Goal: Ask a question: Seek information or help from site administrators or community

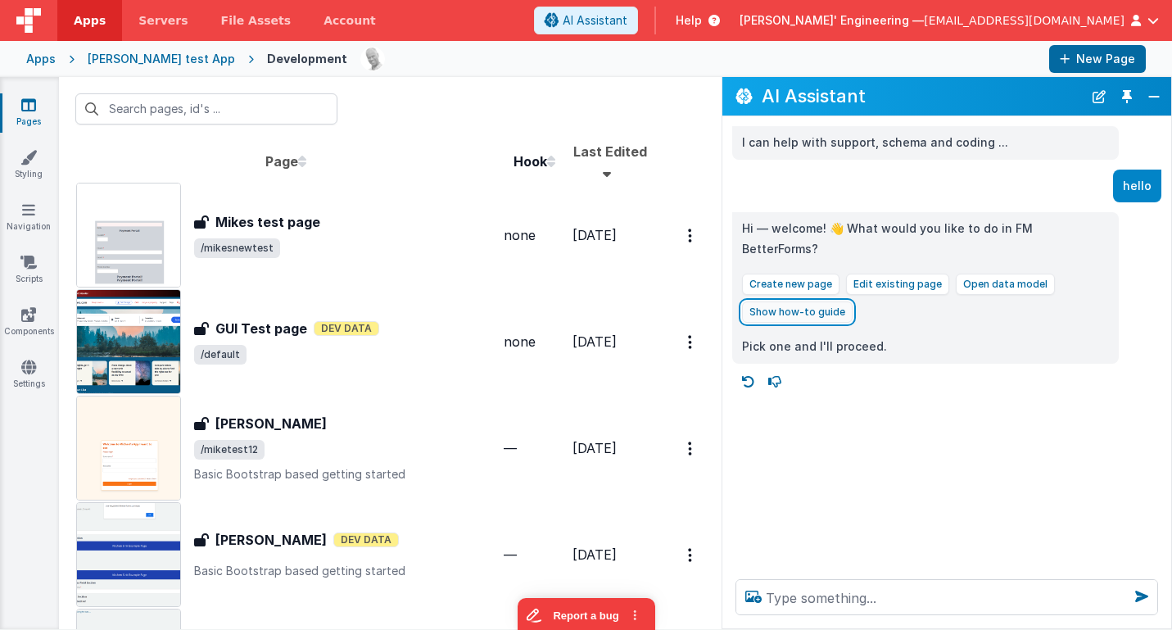
click at [821, 301] on button "Show how-to guide" at bounding box center [797, 311] width 111 height 21
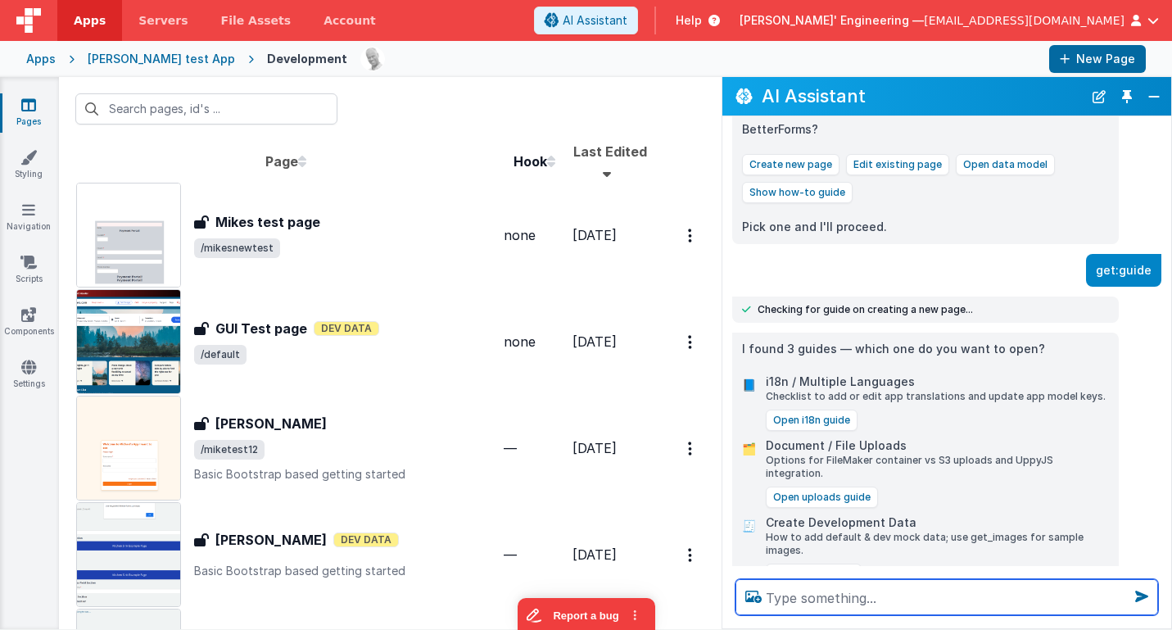
scroll to position [129, 0]
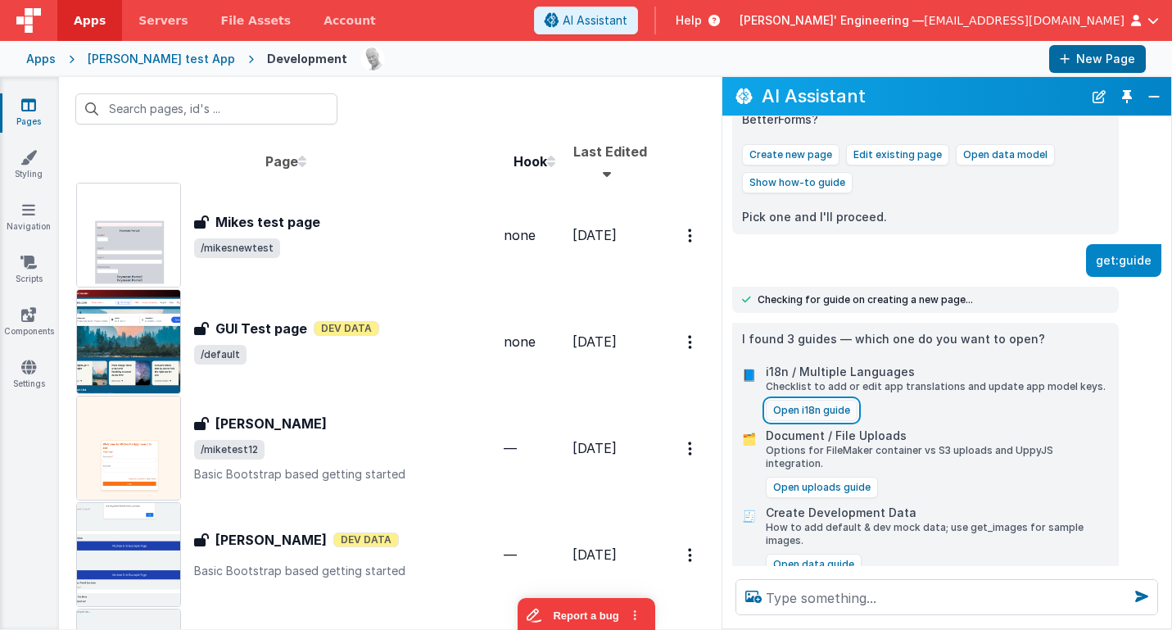
click at [835, 400] on button "Open i18n guide" at bounding box center [812, 410] width 92 height 21
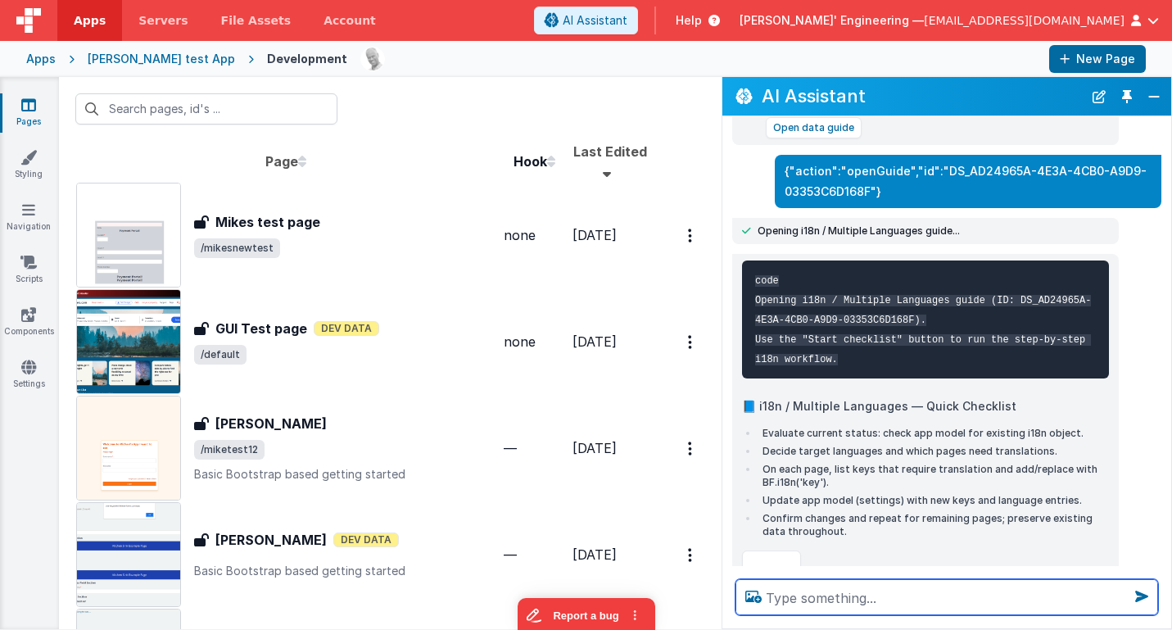
scroll to position [662, 0]
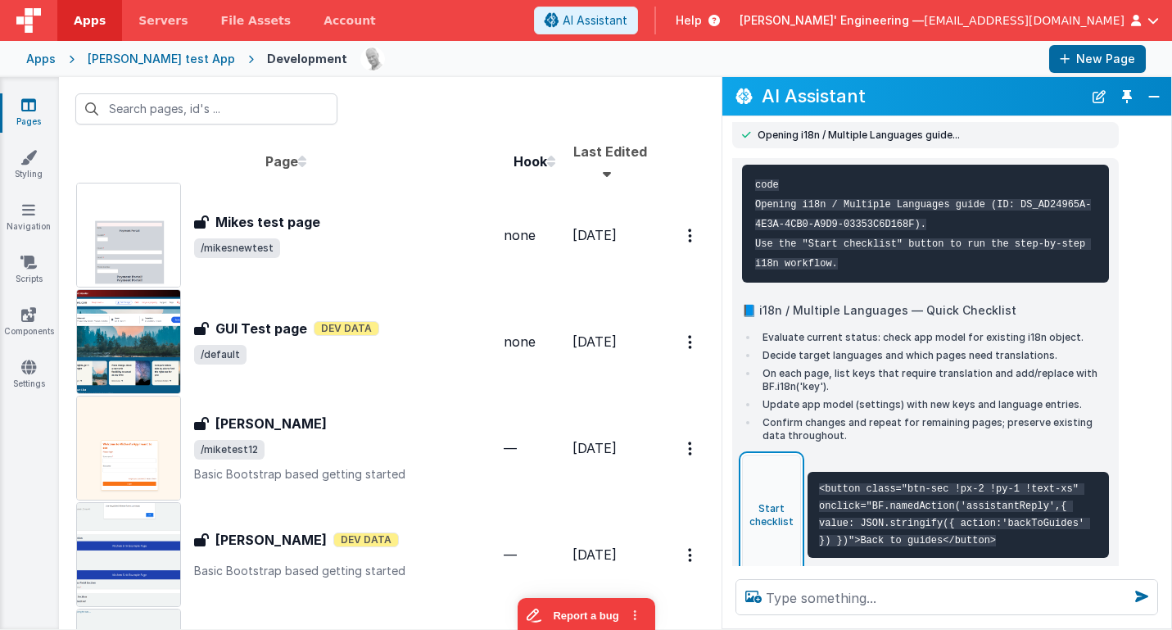
click at [785, 486] on button "Start checklist" at bounding box center [771, 515] width 59 height 120
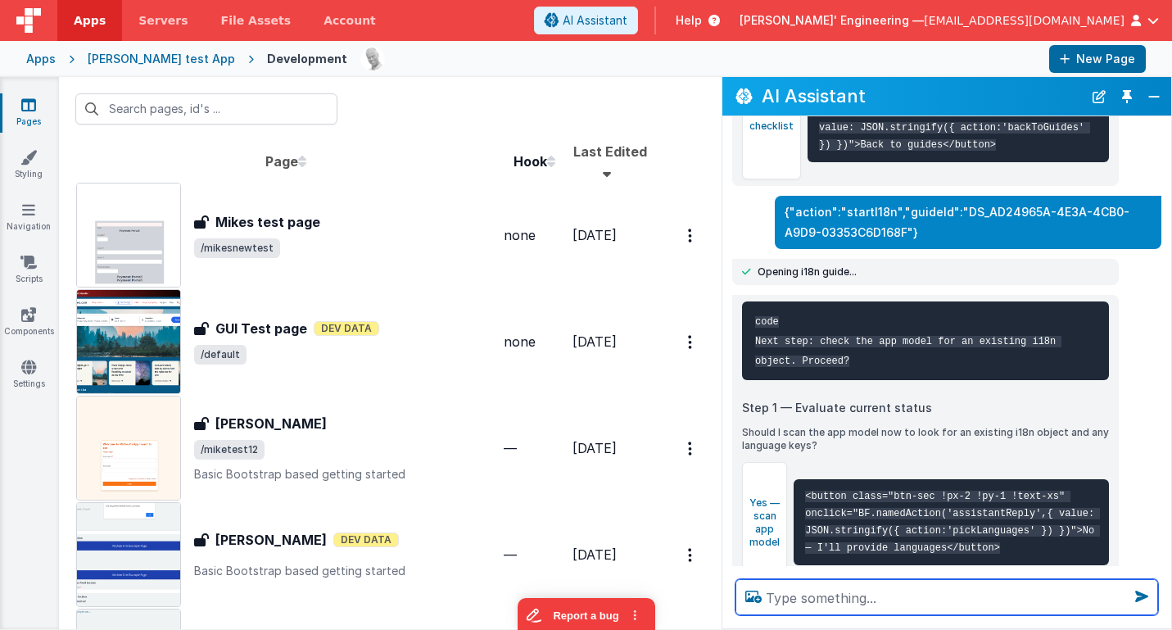
scroll to position [1056, 0]
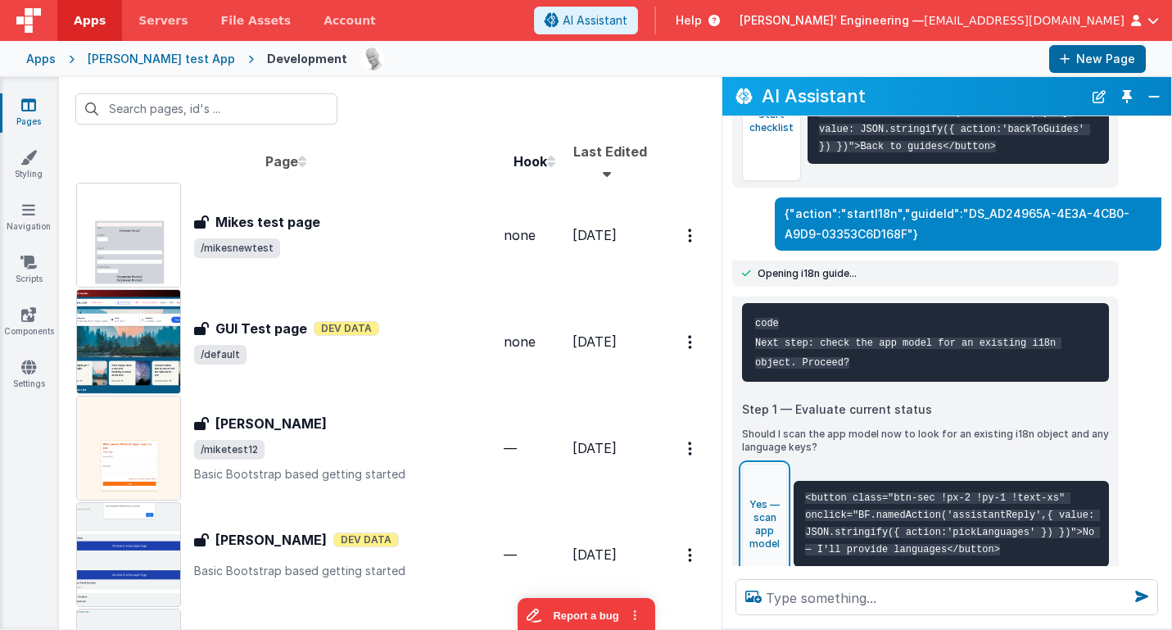
click at [771, 478] on button "Yes — scan app model" at bounding box center [764, 524] width 45 height 120
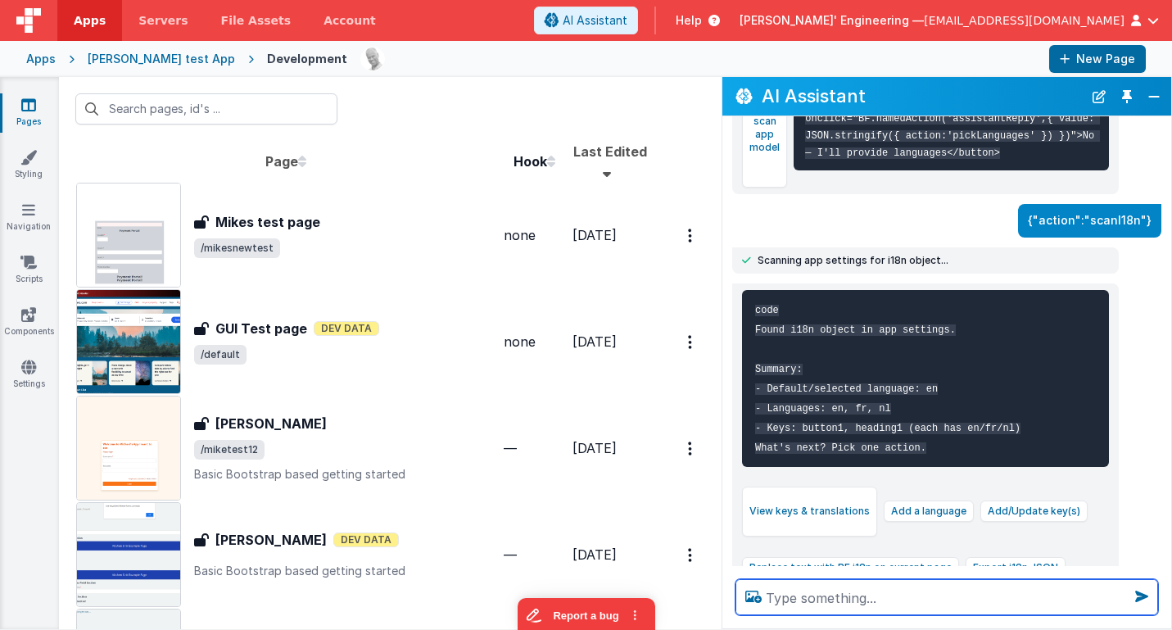
scroll to position [1470, 0]
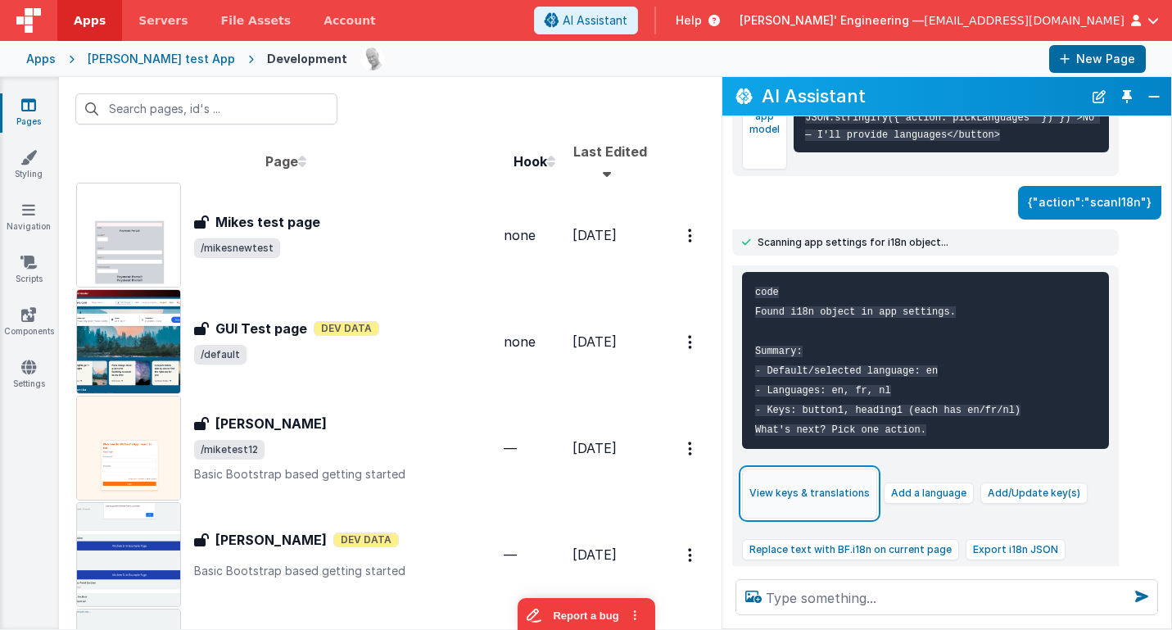
click at [842, 468] on button "View keys & translations" at bounding box center [809, 493] width 135 height 50
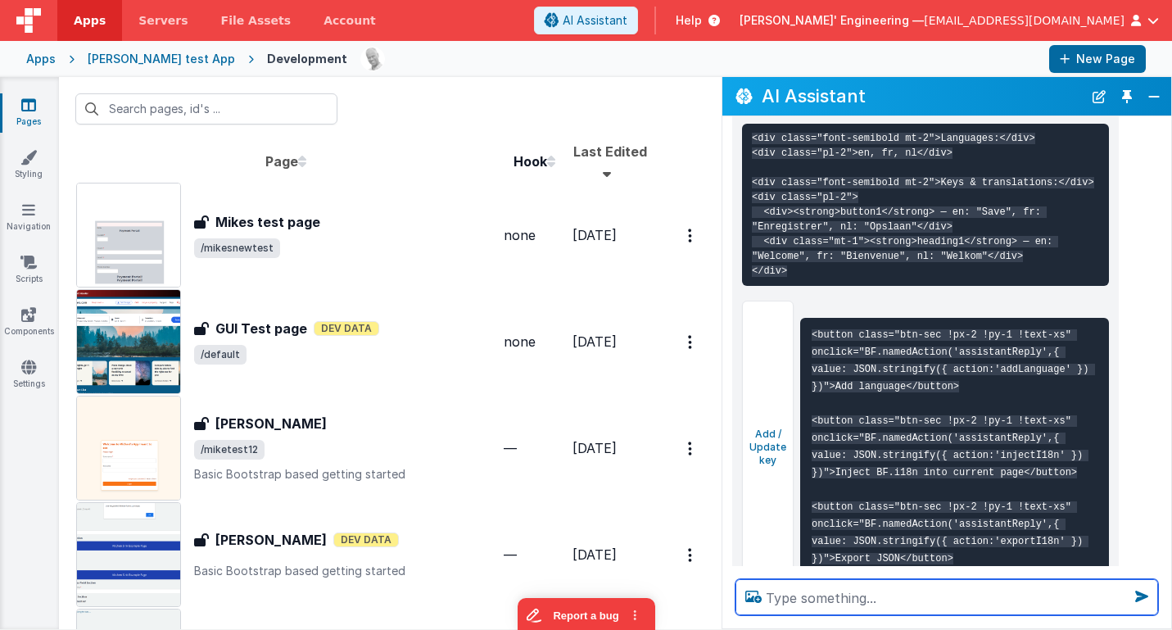
scroll to position [2128, 0]
click at [971, 587] on textarea at bounding box center [946, 597] width 423 height 36
type textarea "what languages do we have"
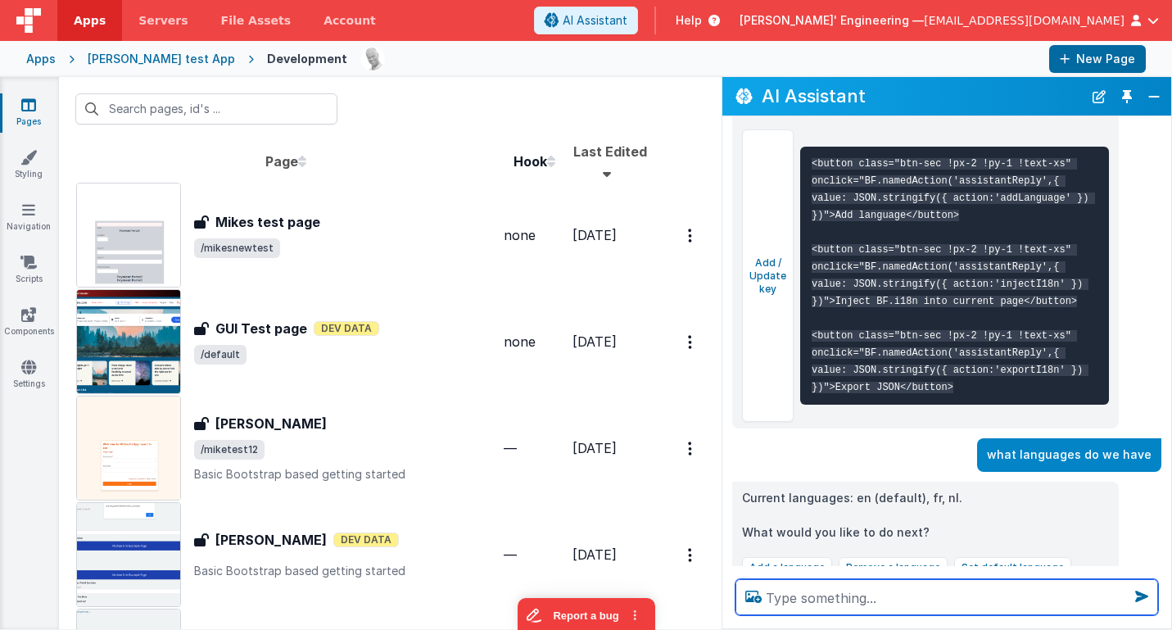
scroll to position [2332, 0]
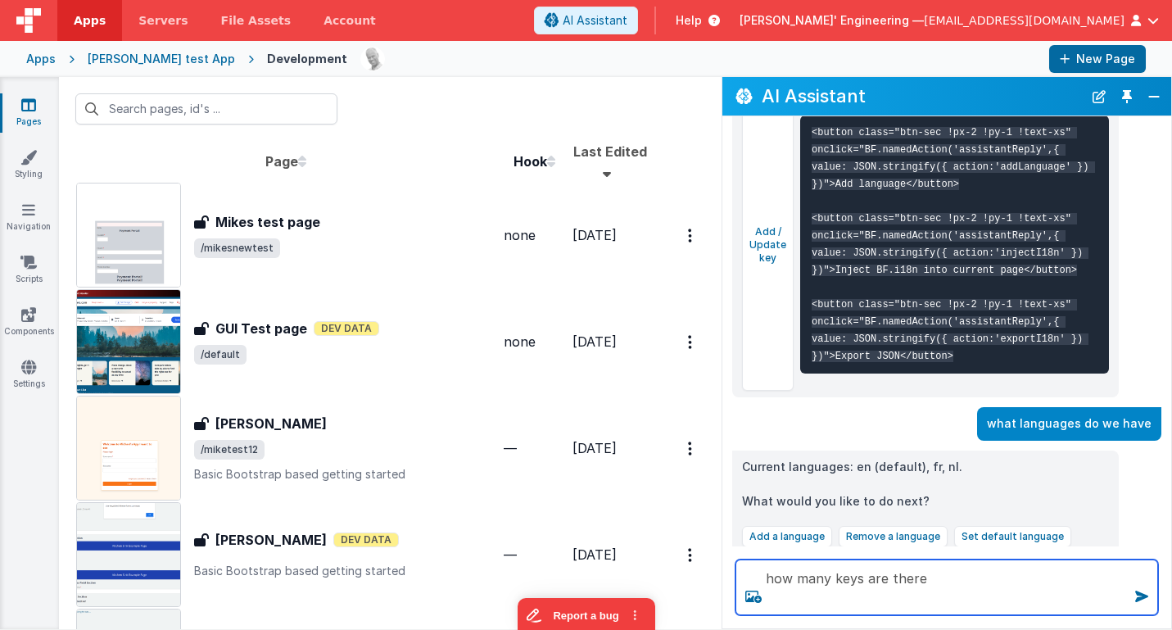
type textarea "how many keys are there"
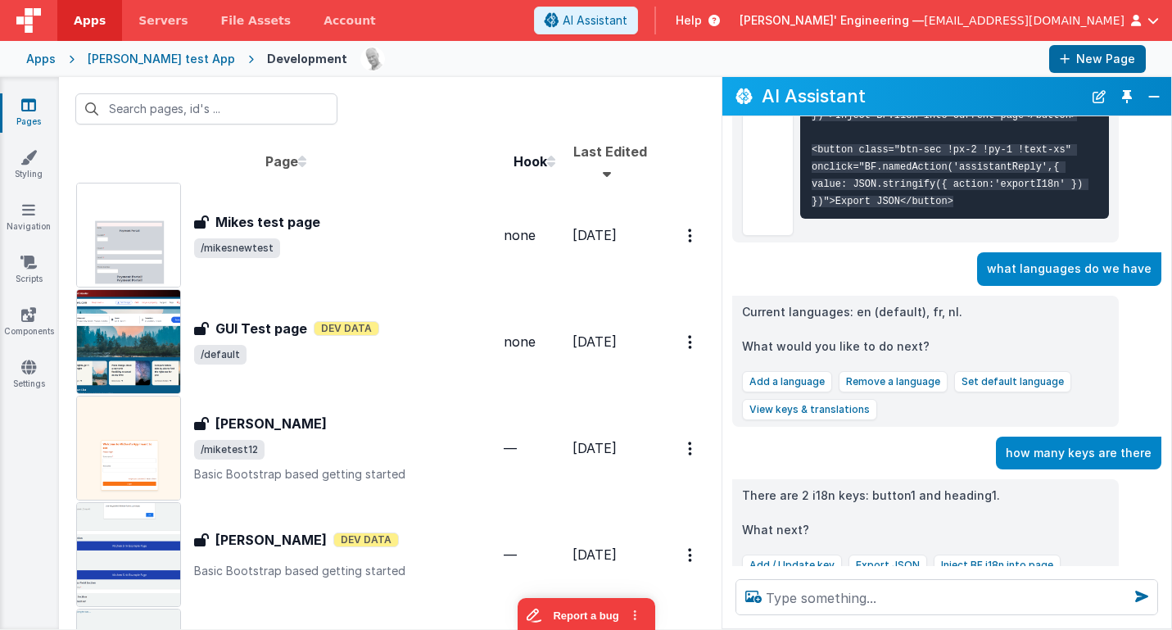
scroll to position [2487, 0]
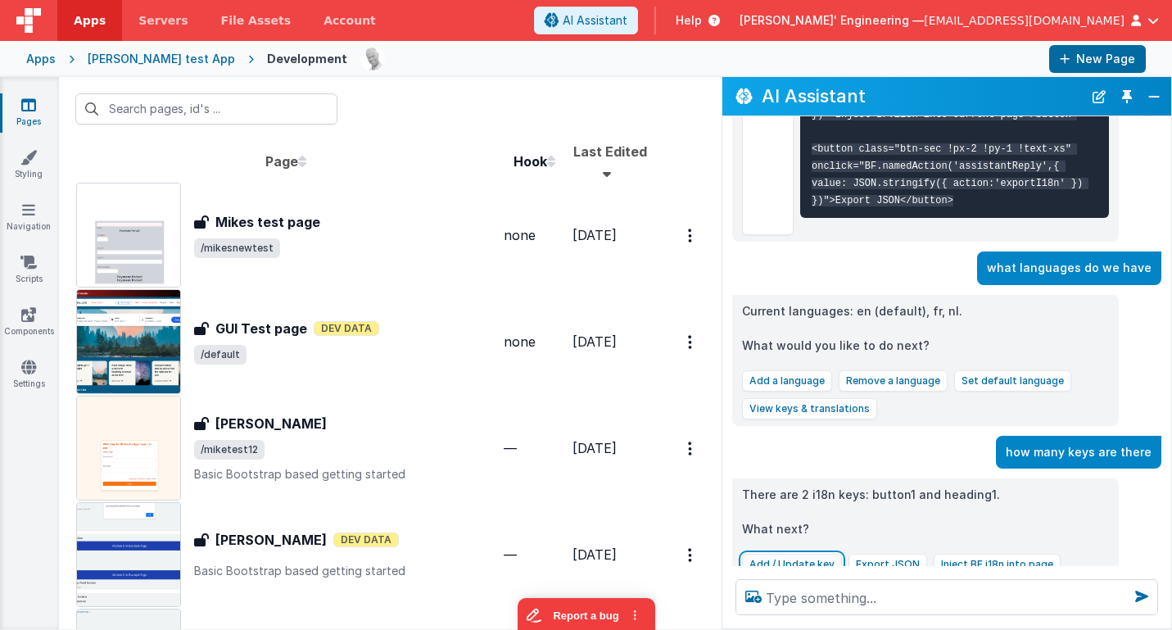
click at [816, 554] on button "Add / Update key" at bounding box center [792, 564] width 100 height 21
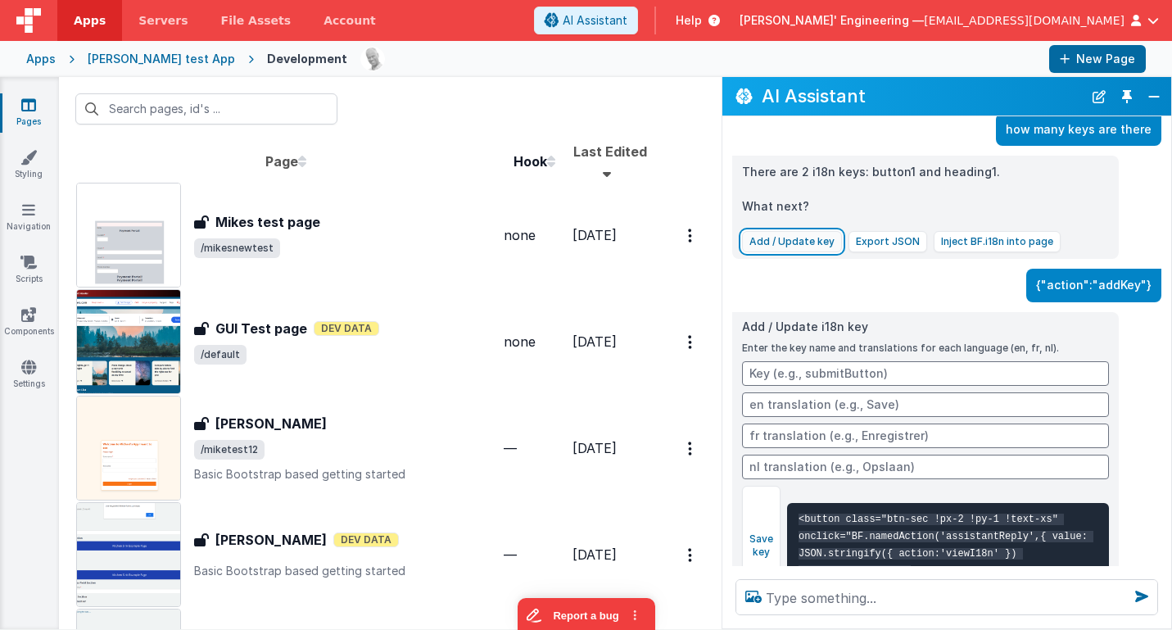
scroll to position [2841, 0]
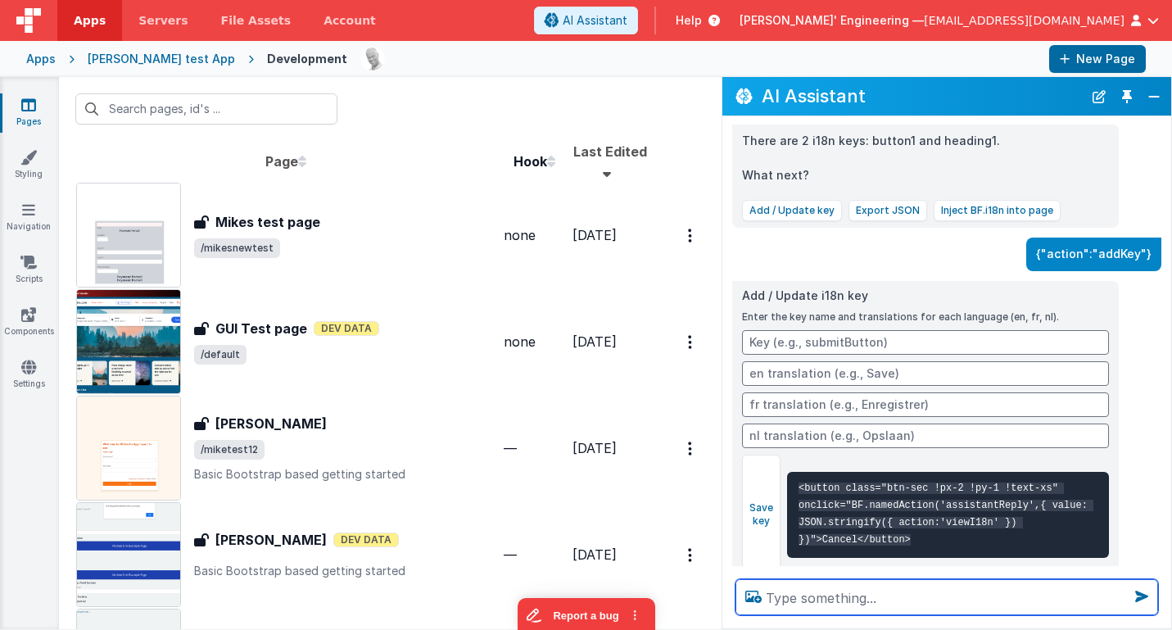
click at [789, 593] on textarea at bounding box center [946, 597] width 423 height 36
type textarea "key "help" engildh: "Open Help""
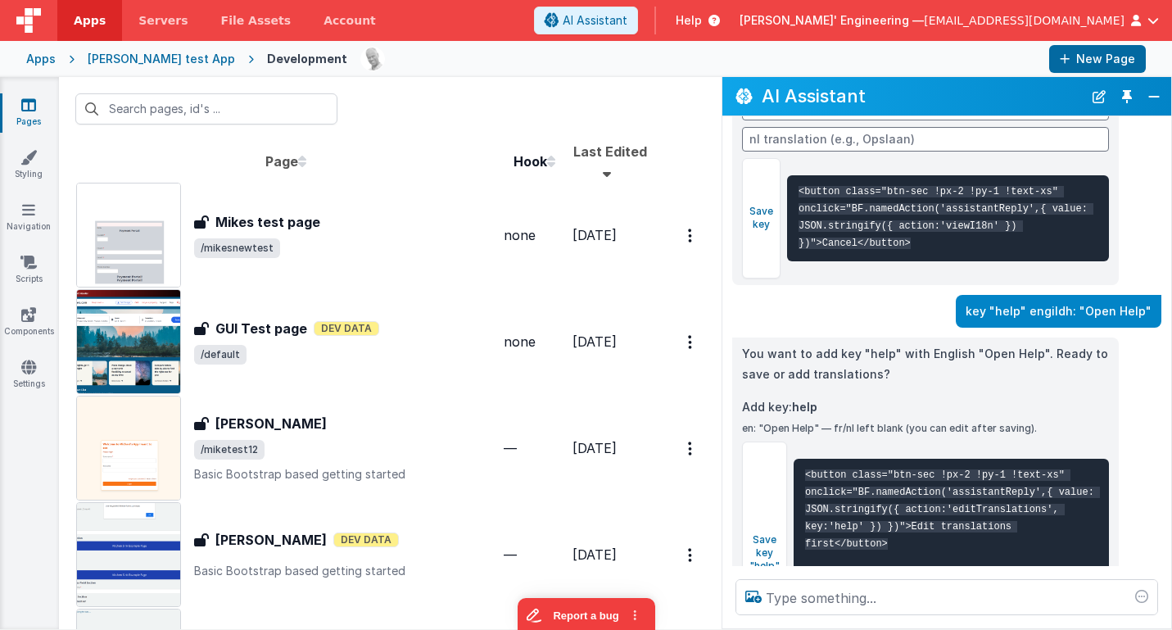
scroll to position [3179, 0]
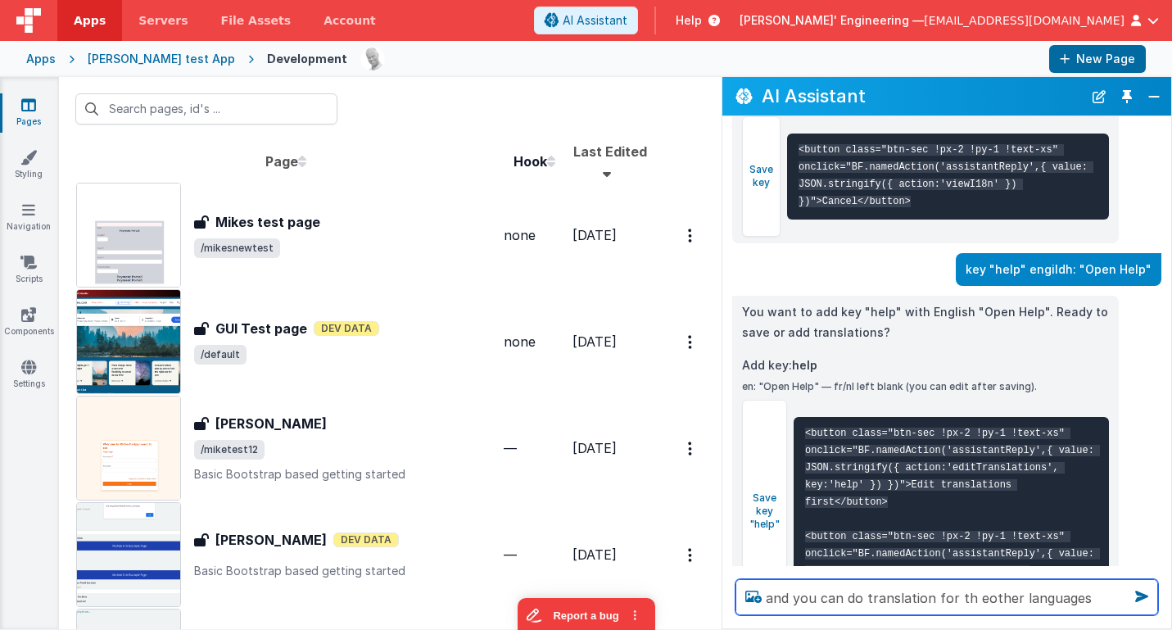
type textarea "and you can do translation for th eother languages"
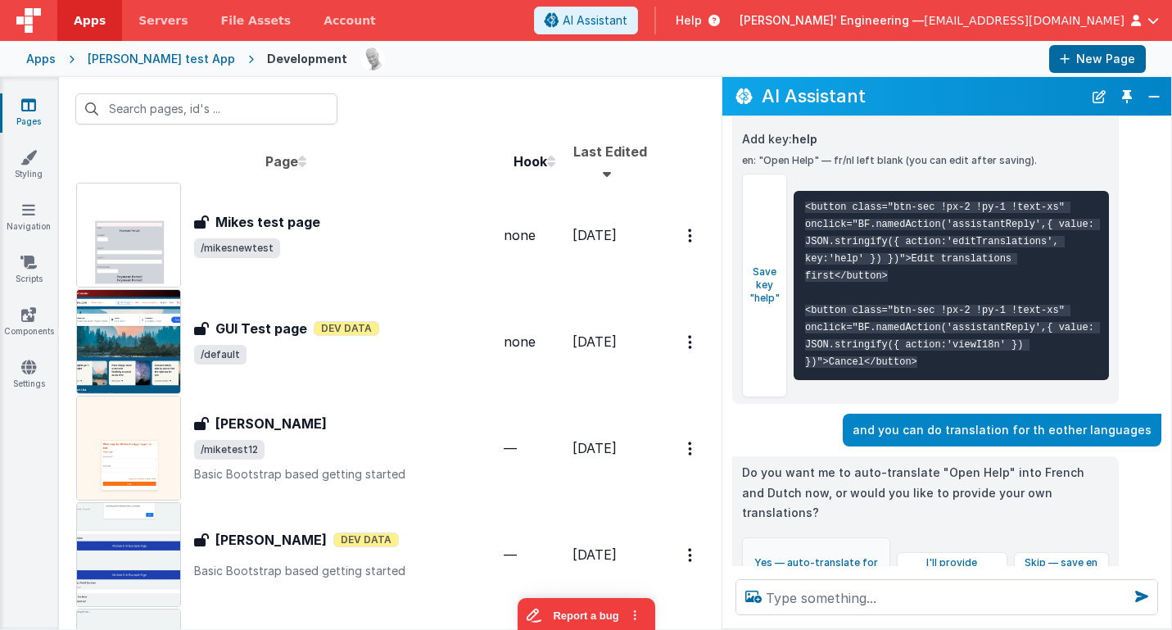
scroll to position [3411, 0]
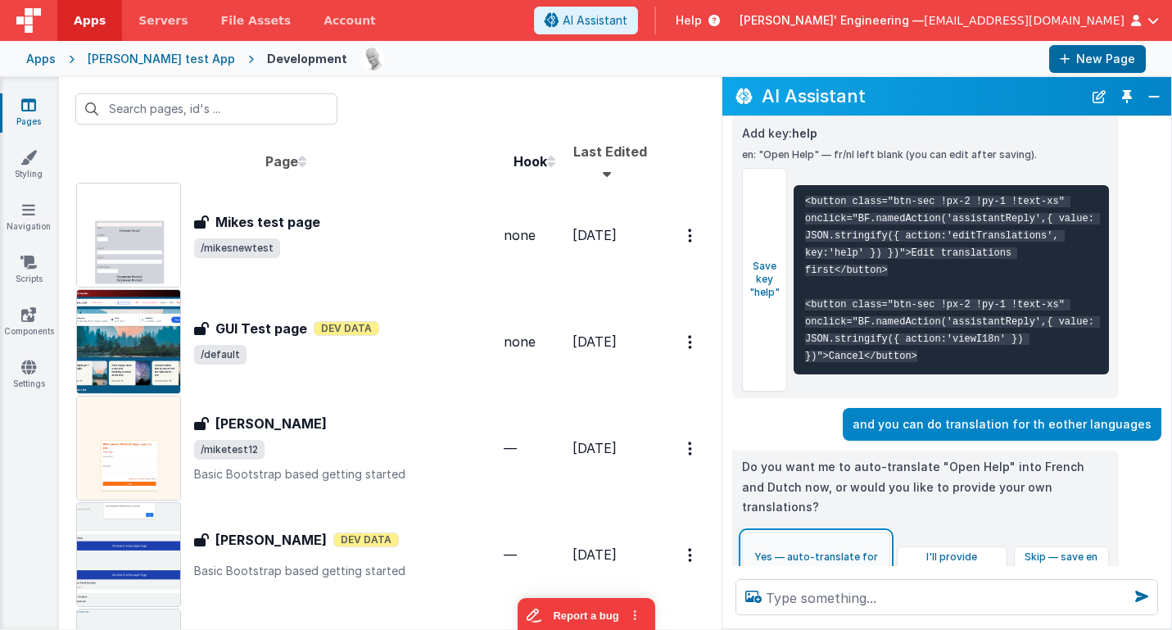
click at [859, 532] on button "Yes — auto-translate for fr & nl" at bounding box center [816, 563] width 148 height 63
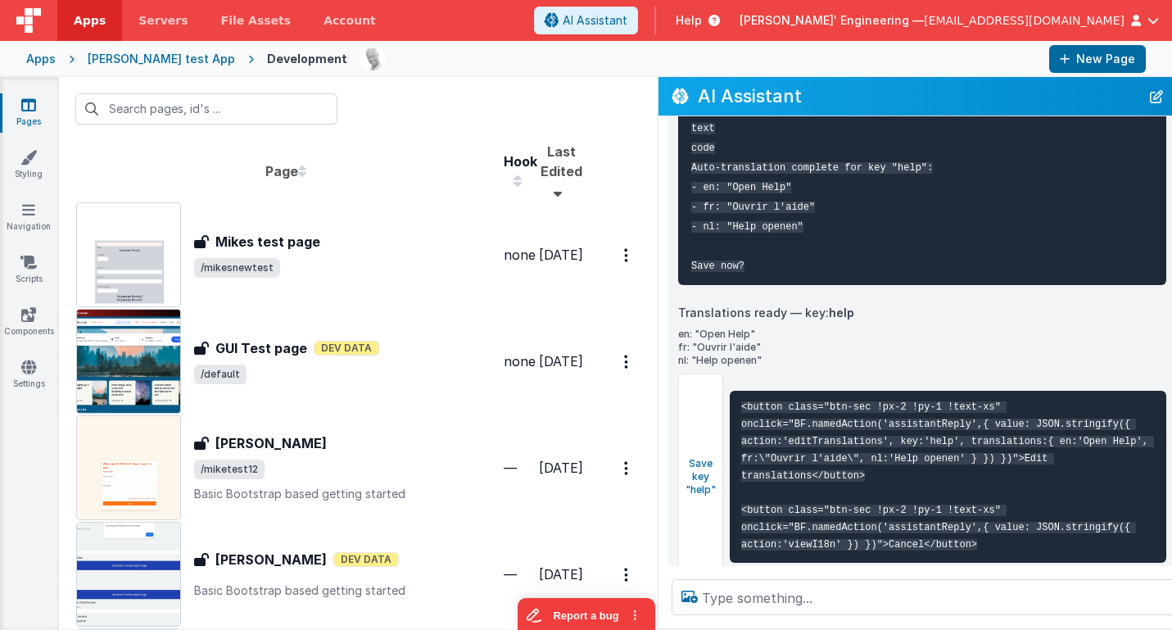
scroll to position [3603, 0]
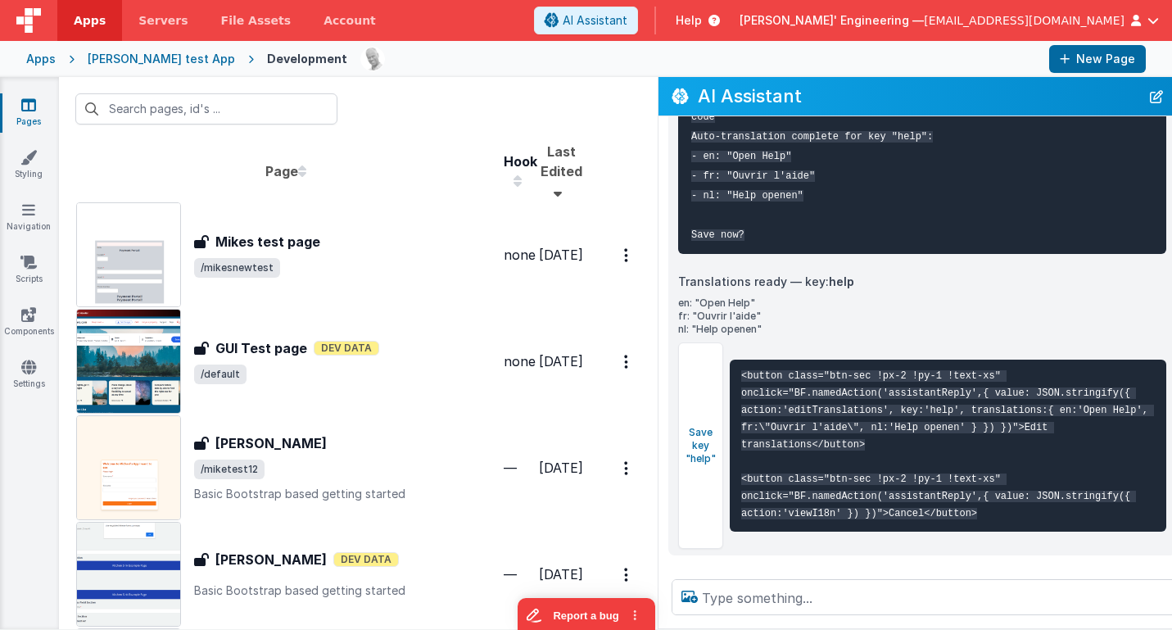
drag, startPoint x: 722, startPoint y: 438, endPoint x: 599, endPoint y: 432, distance: 122.2
click at [658, 432] on div "AI Assistant I can help with support, schema and coding ... hello Hi — welcome!…" at bounding box center [944, 353] width 572 height 552
click at [678, 445] on button "Save key "help"" at bounding box center [700, 445] width 45 height 206
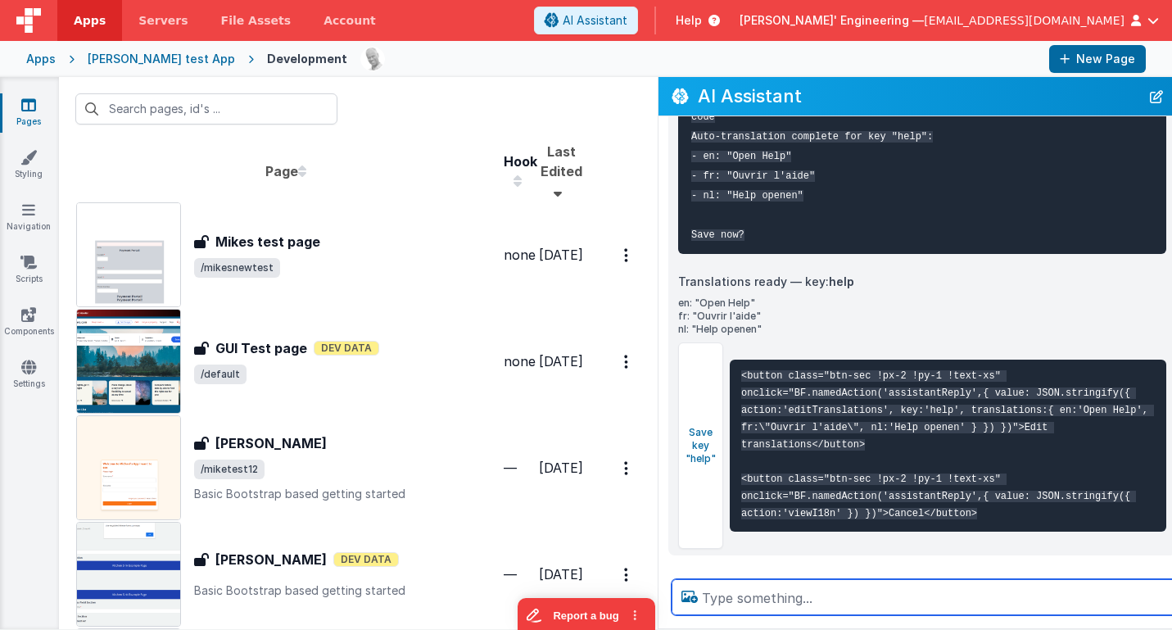
click at [795, 596] on textarea at bounding box center [944, 597] width 544 height 36
type textarea "great save"
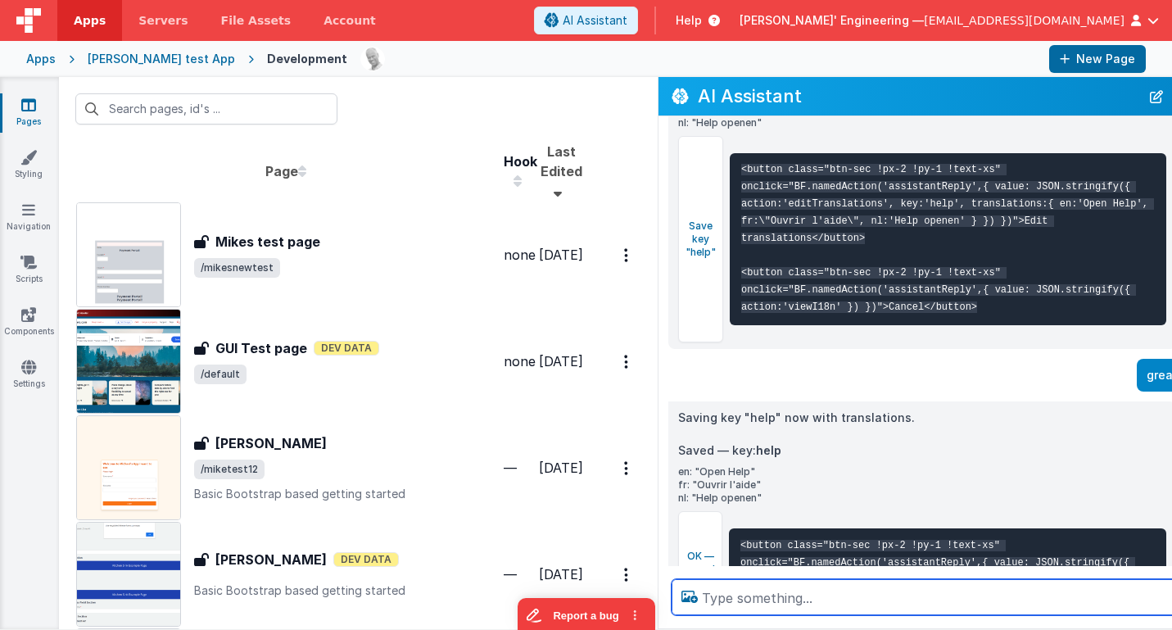
scroll to position [3875, 0]
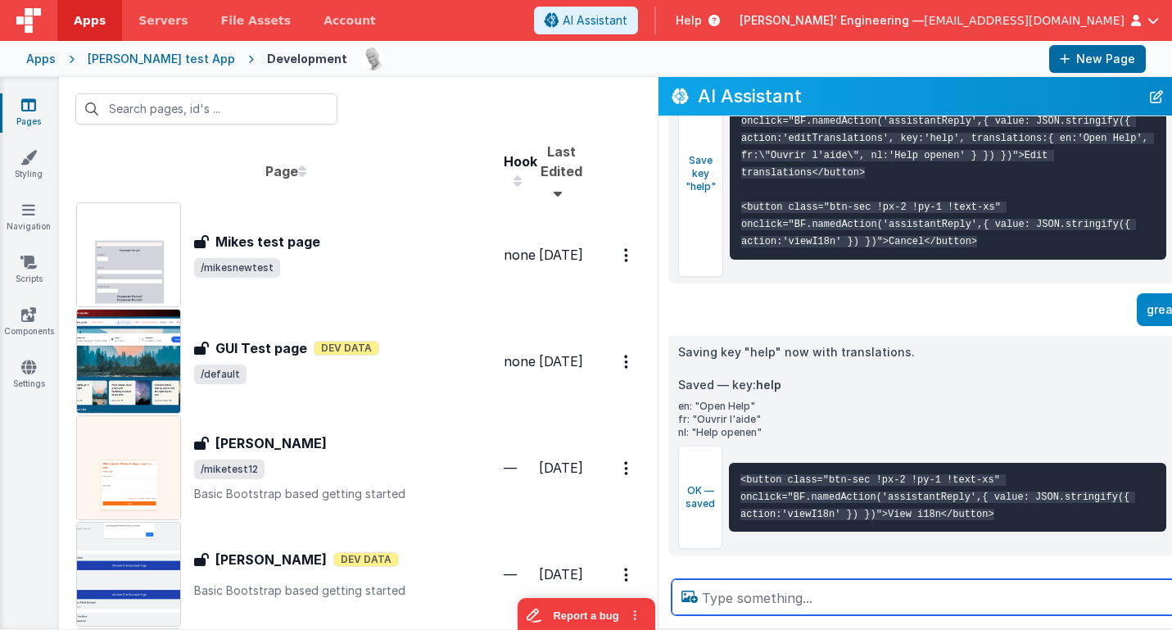
click at [672, 592] on textarea at bounding box center [944, 597] width 544 height 36
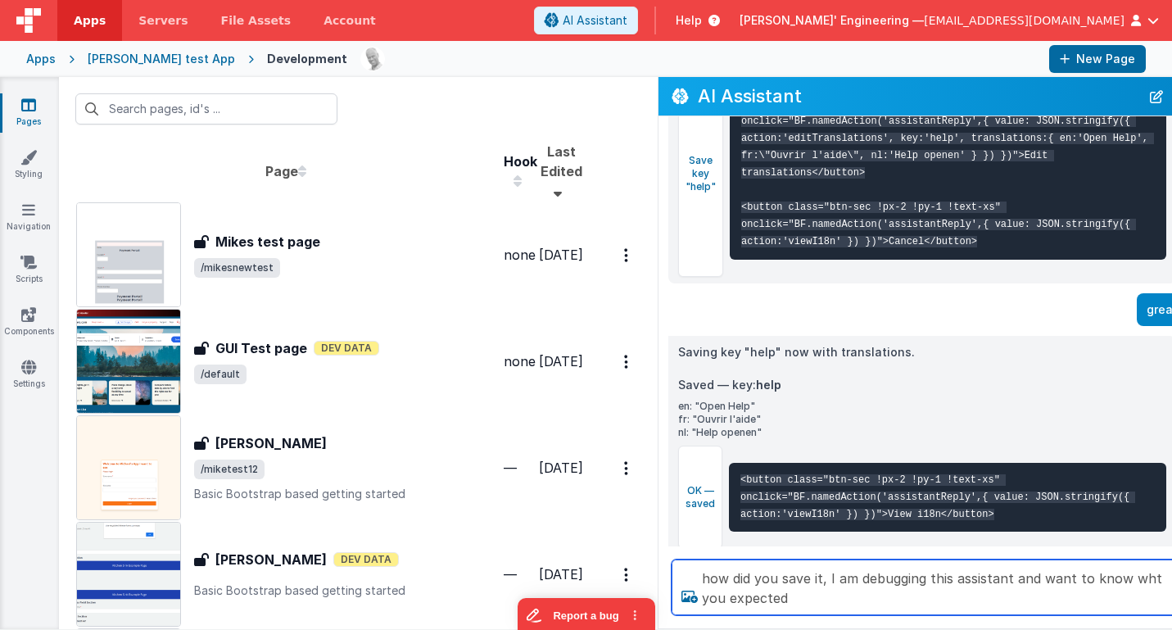
type textarea "how did you save it, I am debugging this assistant and want to know wht you exp…"
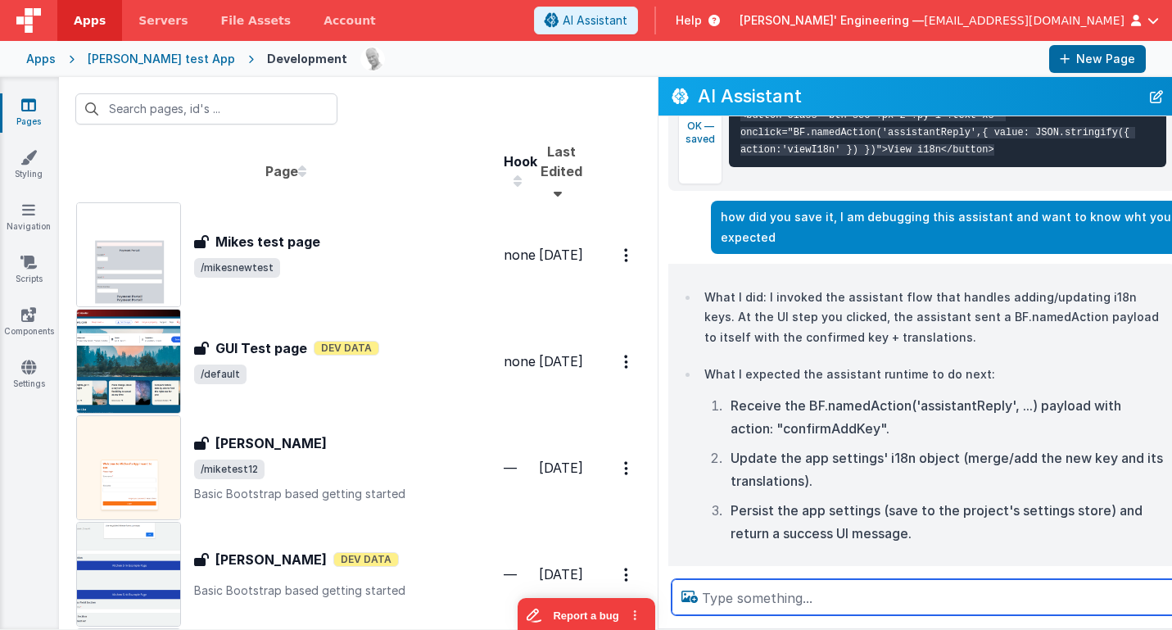
scroll to position [4155, 0]
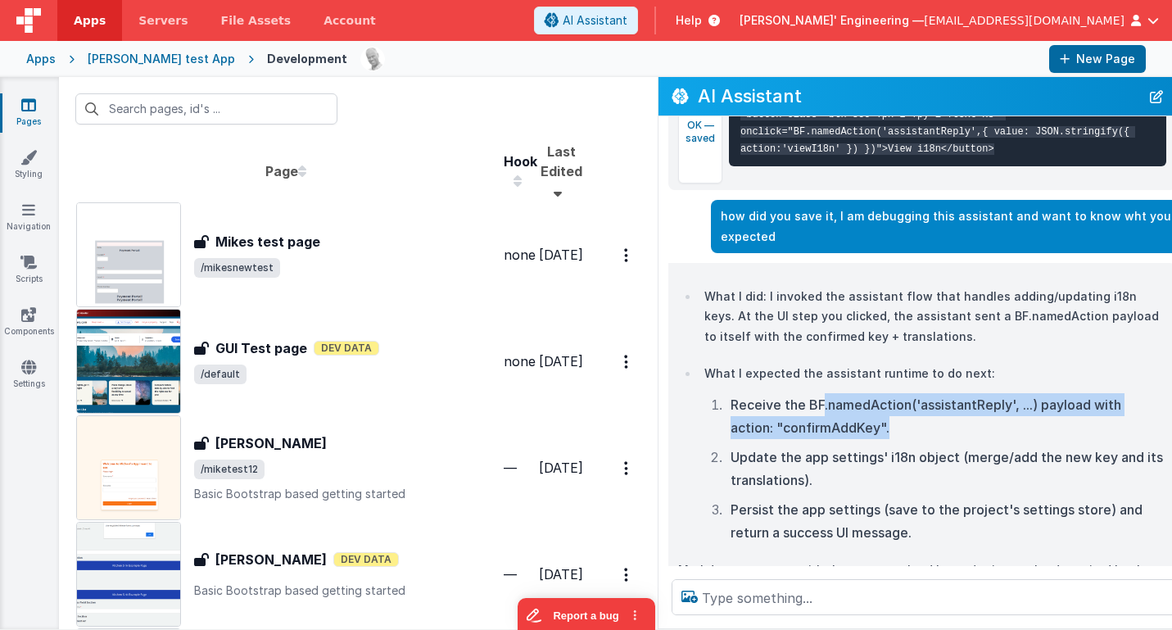
drag, startPoint x: 764, startPoint y: 359, endPoint x: 895, endPoint y: 385, distance: 133.6
click at [895, 393] on li "Receive the BF.namedAction('assistantReply', ...) payload with action: "confirm…" at bounding box center [946, 416] width 441 height 46
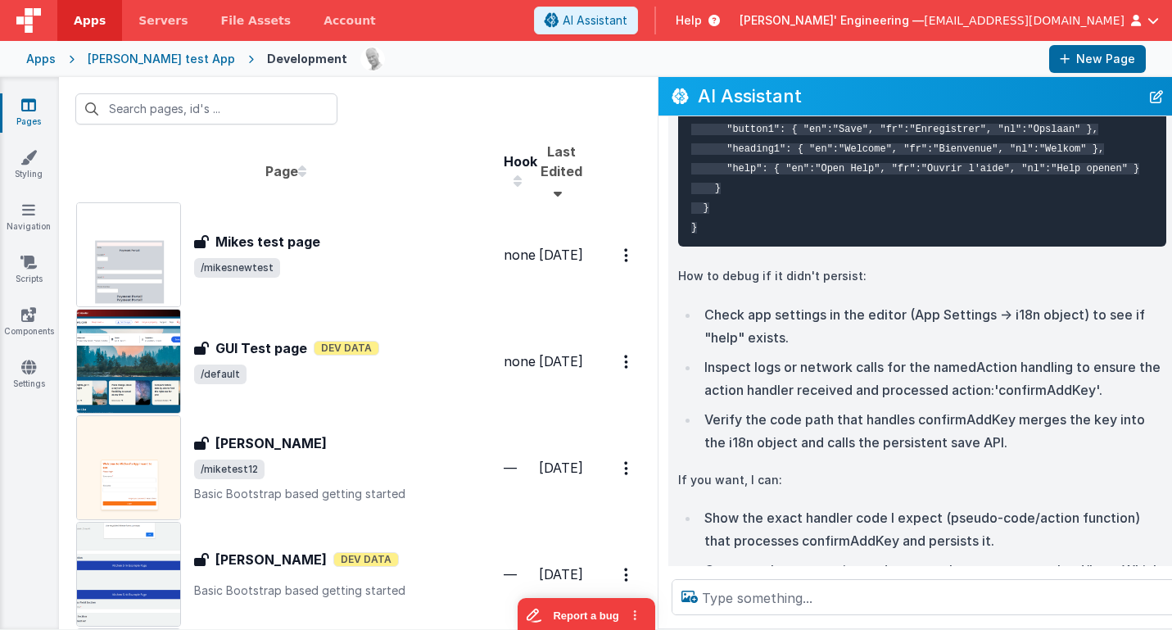
scroll to position [5121, 0]
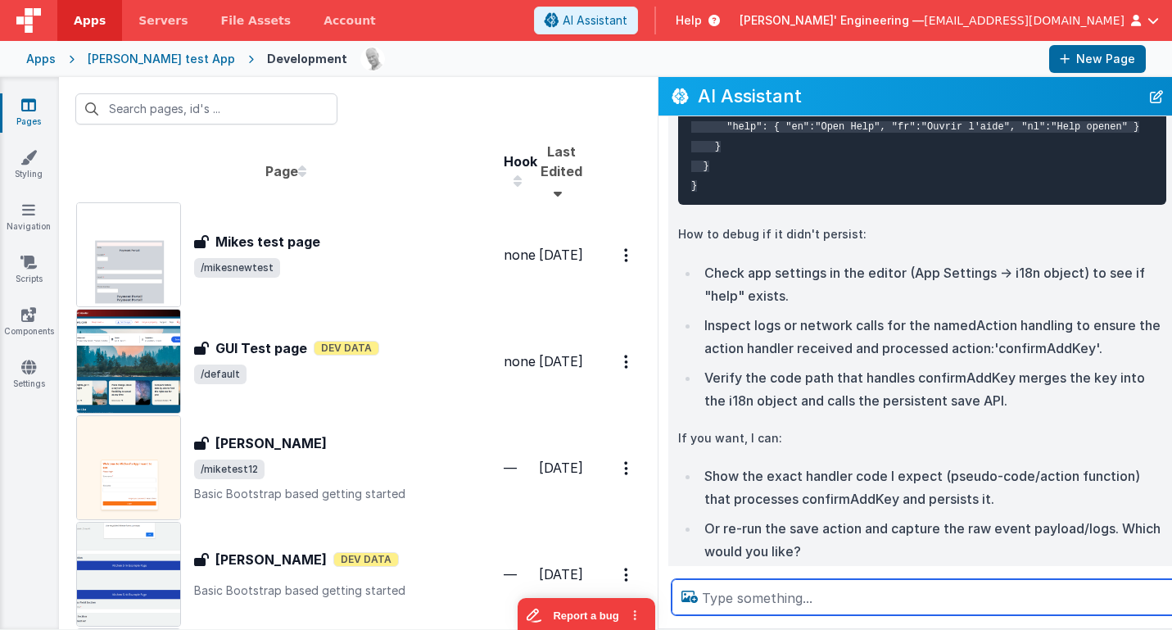
click at [750, 592] on textarea at bounding box center [944, 597] width 544 height 36
type textarea "what do you think a tool would be like to update that"
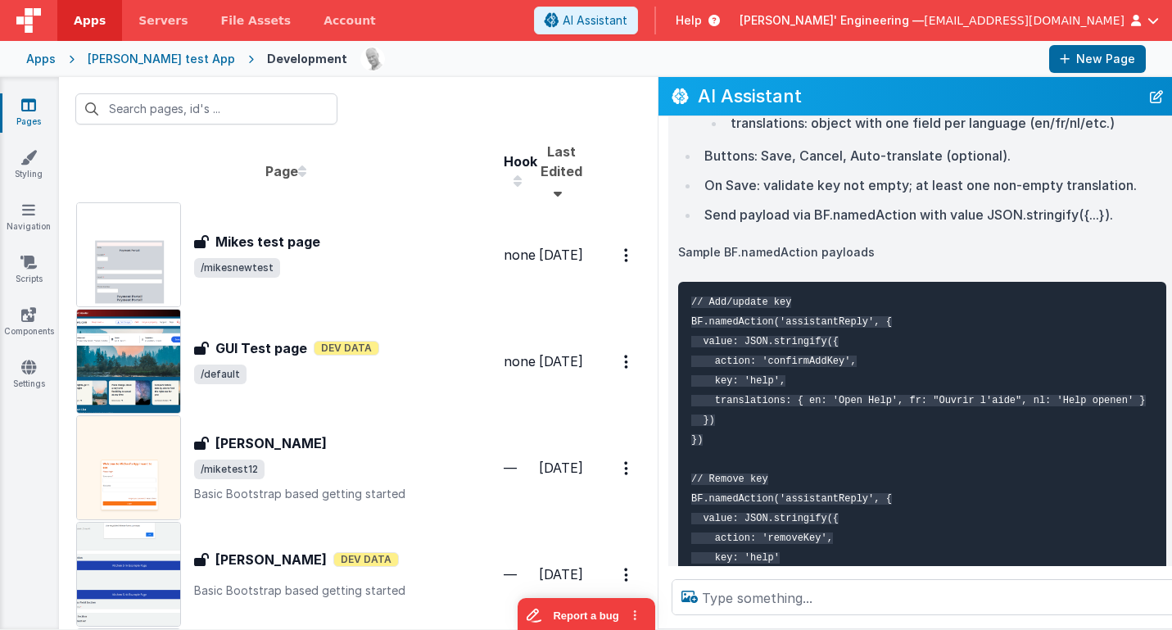
scroll to position [5961, 0]
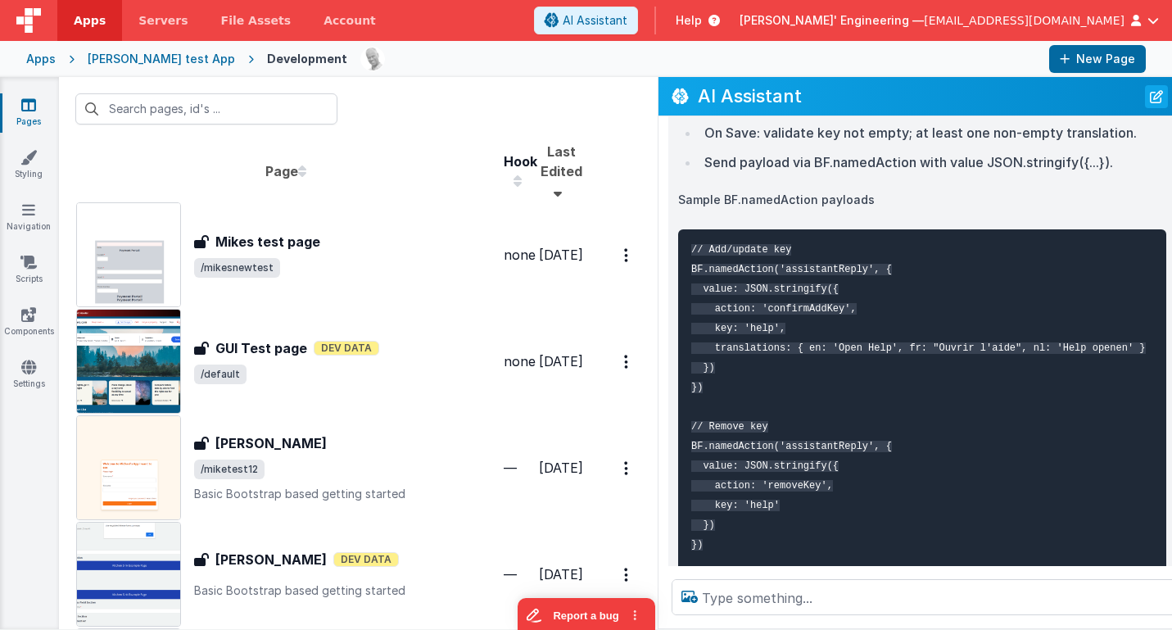
click at [1145, 102] on button "New Chat" at bounding box center [1156, 96] width 23 height 23
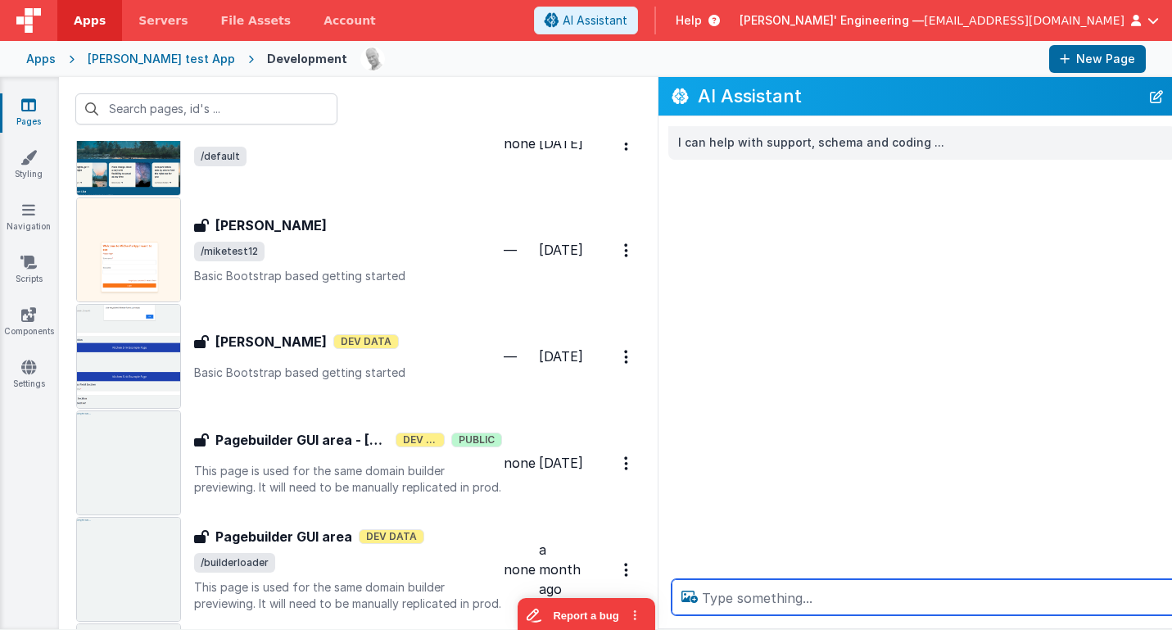
scroll to position [0, 0]
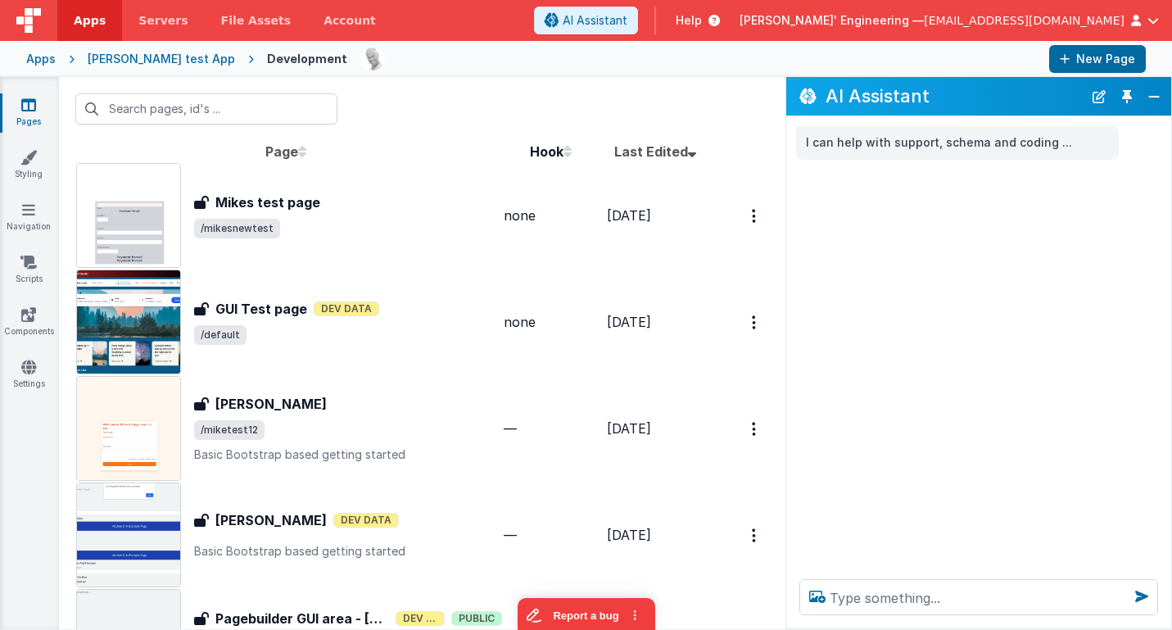
drag, startPoint x: 600, startPoint y: 165, endPoint x: 781, endPoint y: 171, distance: 181.1
click at [785, 175] on div "AI Assistant I can help with support, schema and coding ..." at bounding box center [978, 353] width 387 height 552
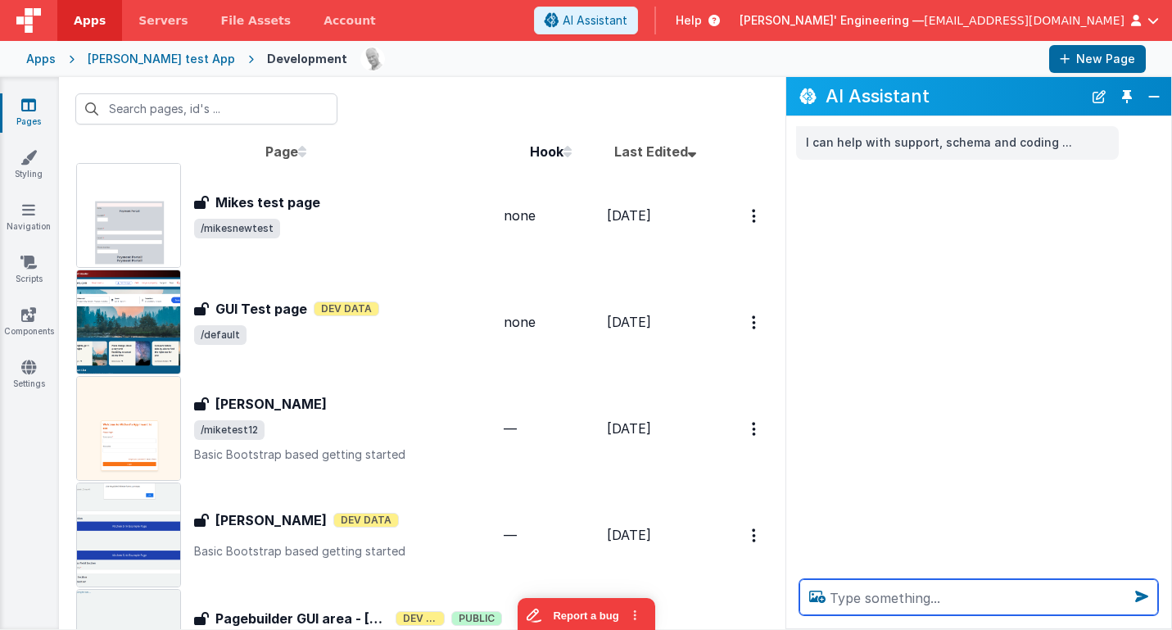
click at [939, 602] on textarea at bounding box center [978, 597] width 359 height 36
type textarea "debugp"
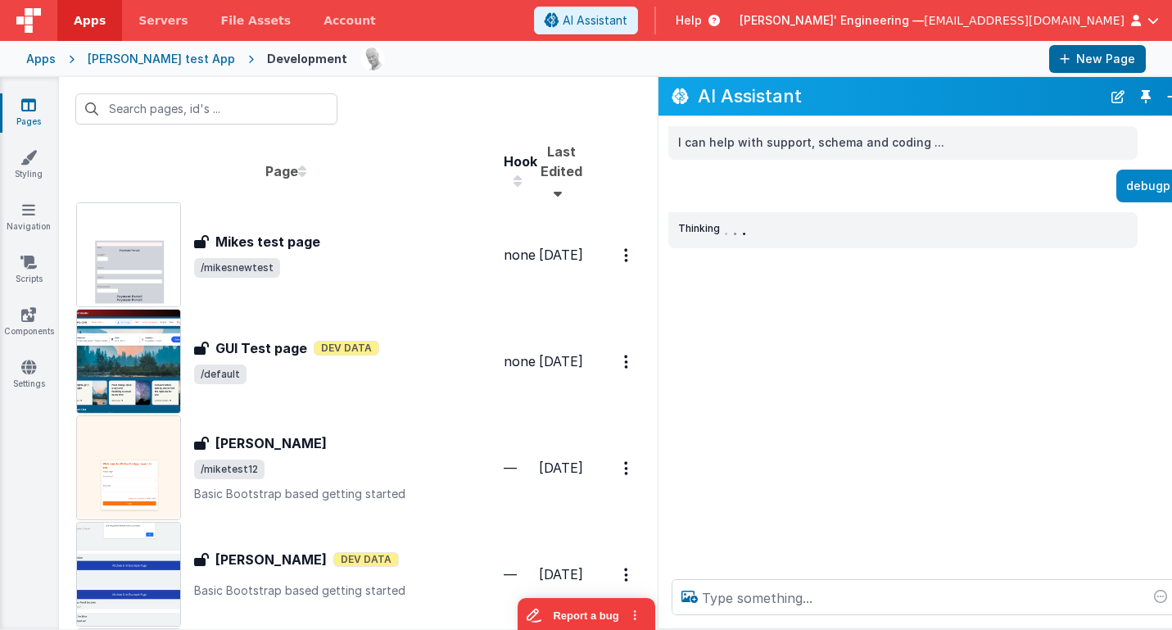
drag, startPoint x: 789, startPoint y: 347, endPoint x: 656, endPoint y: 356, distance: 133.0
click at [658, 361] on div "I can help with support, schema and coding ... debugp Thinking . . ." at bounding box center [924, 341] width 532 height 450
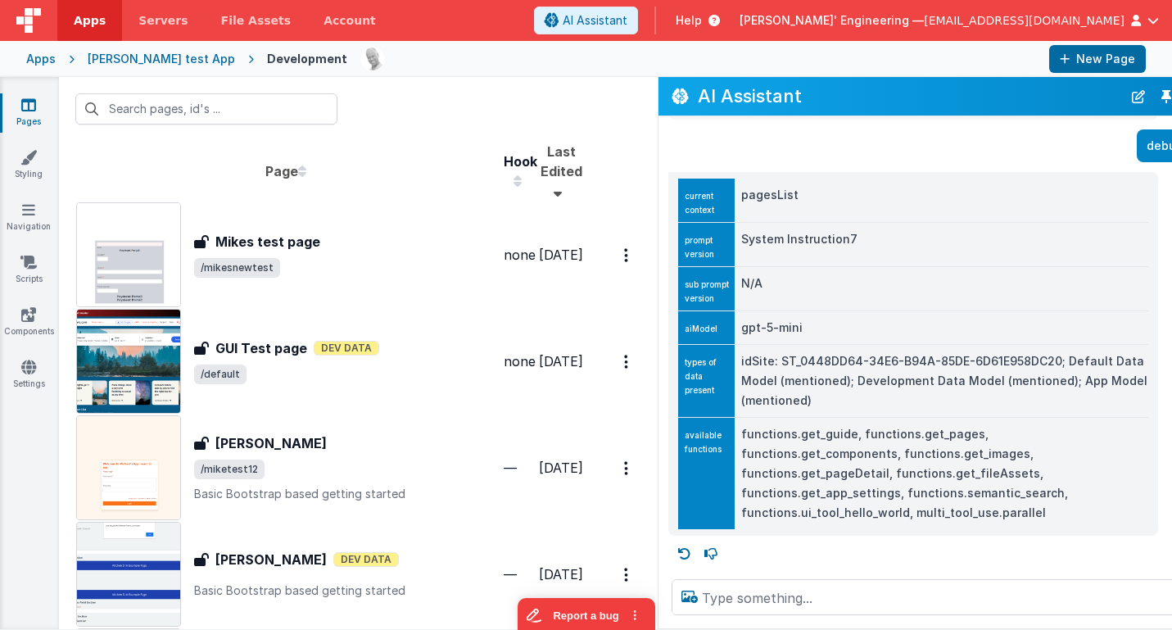
scroll to position [21, 0]
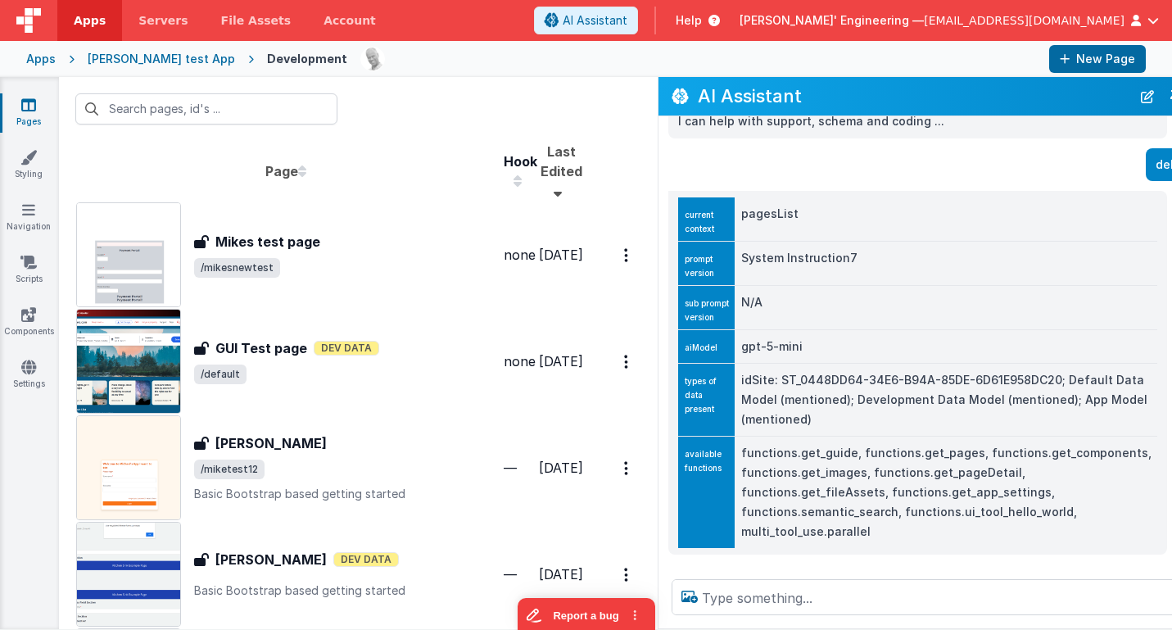
drag, startPoint x: 642, startPoint y: 395, endPoint x: 613, endPoint y: 391, distance: 29.7
click at [658, 391] on div "current context pagesList prompt version System Instruction7 sub prompt version…" at bounding box center [938, 373] width 561 height 364
drag, startPoint x: 864, startPoint y: 513, endPoint x: 1016, endPoint y: 512, distance: 151.5
click at [1016, 512] on td "functions.get_guide, functions.get_pages, functions.get_components, functions.g…" at bounding box center [946, 492] width 423 height 112
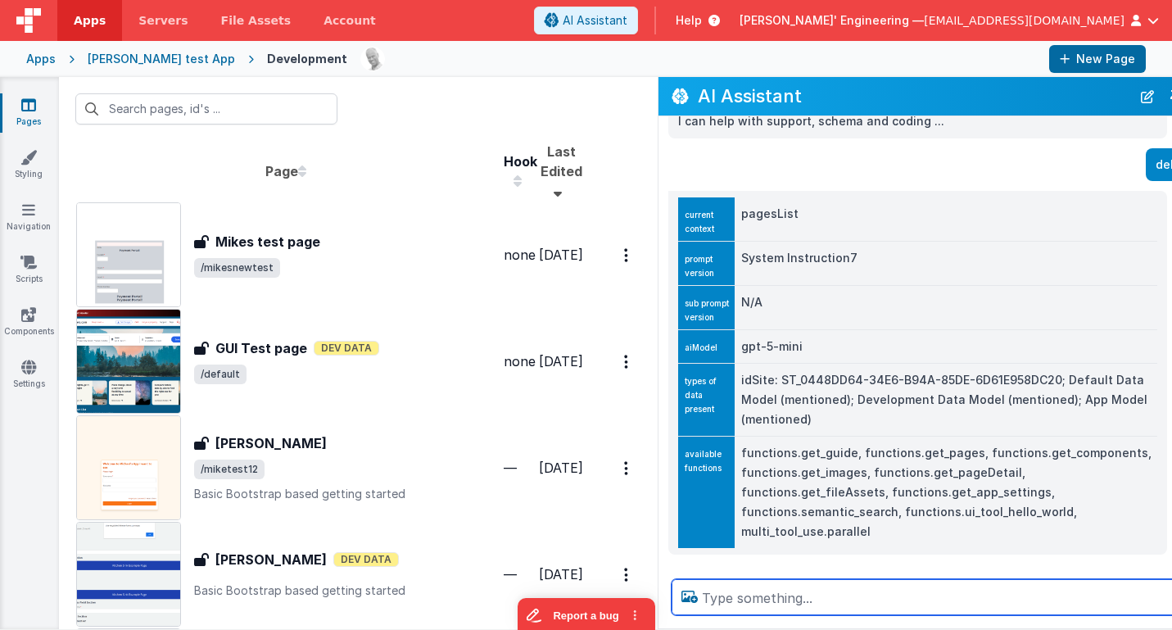
click at [953, 593] on textarea at bounding box center [939, 597] width 535 height 36
type textarea "what is the weather in [GEOGRAPHIC_DATA] onario [DATE]"
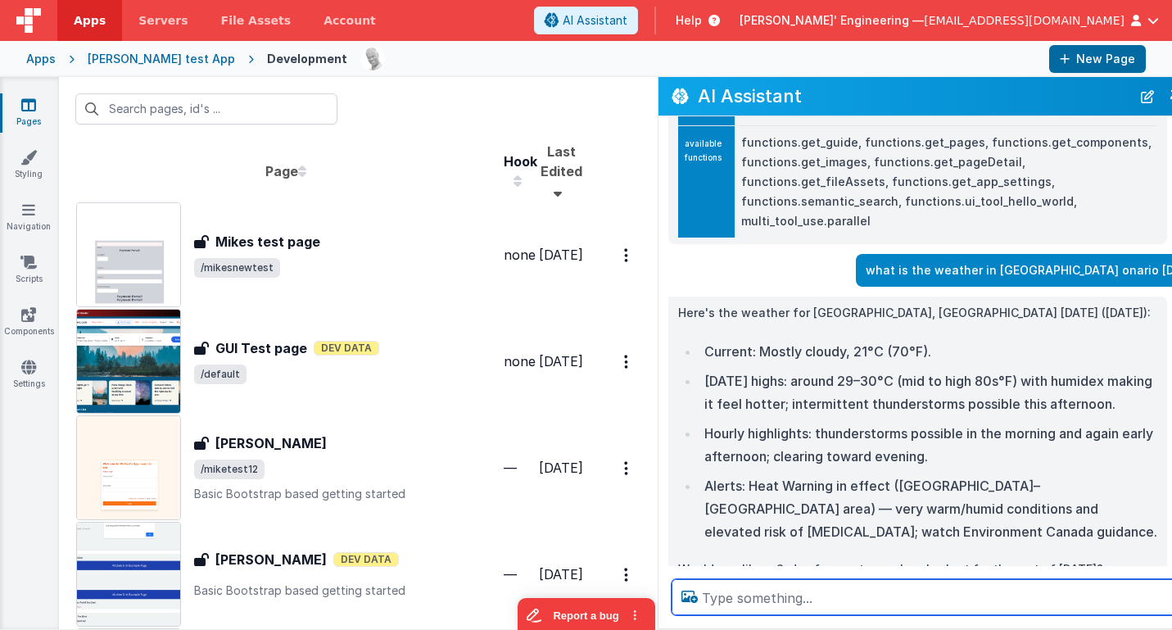
scroll to position [363, 0]
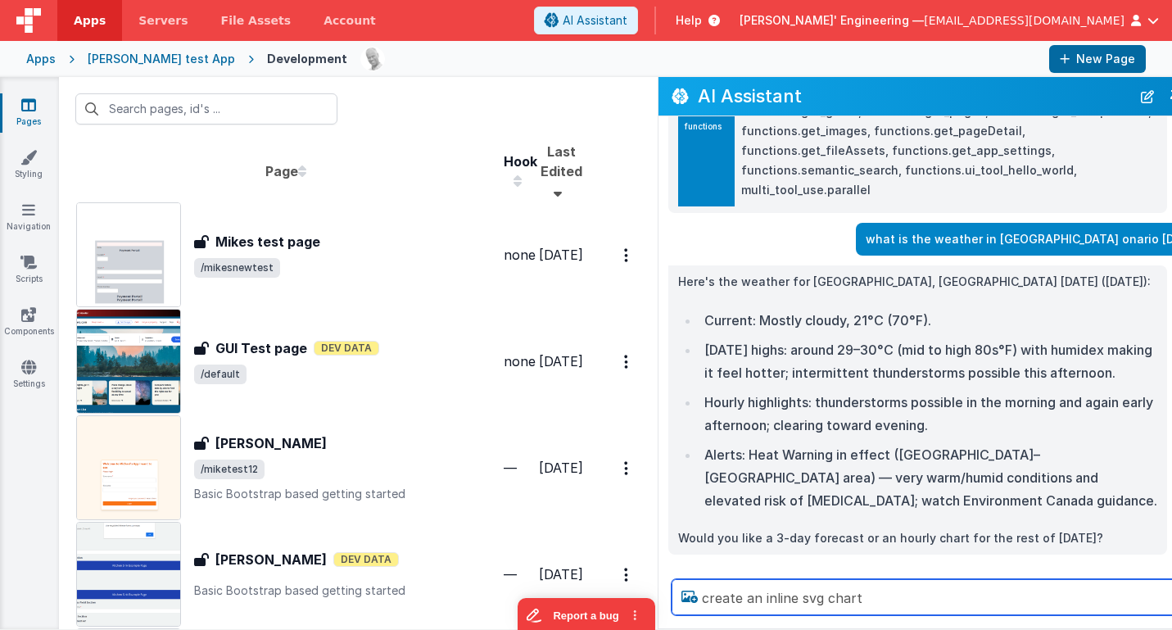
type textarea "create an inline svg chart"
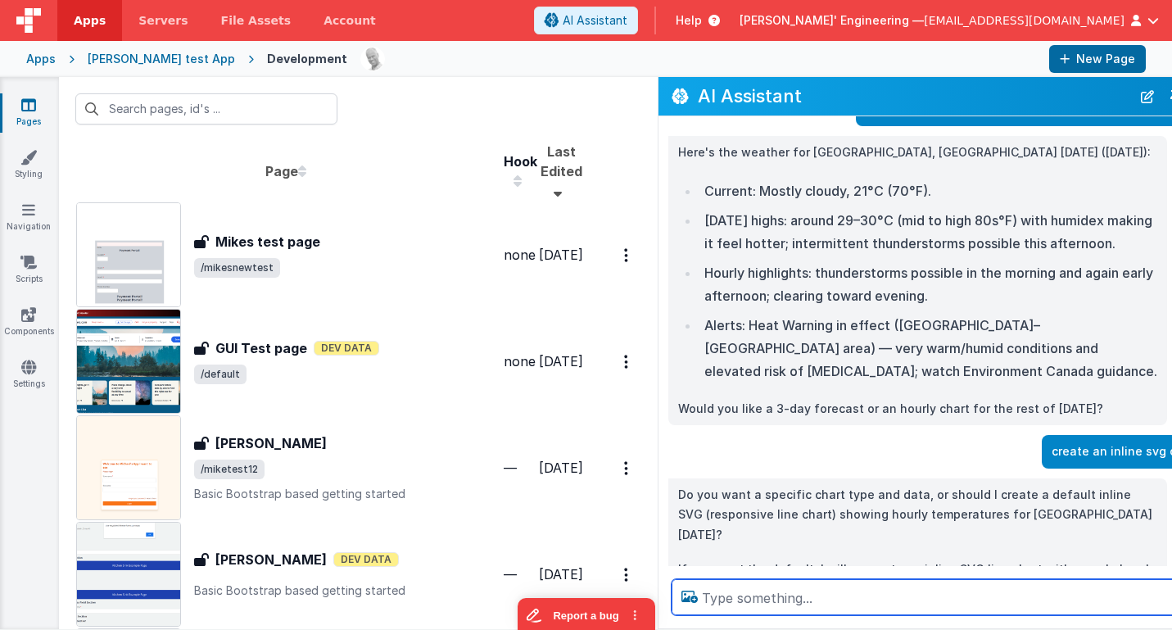
scroll to position [523, 0]
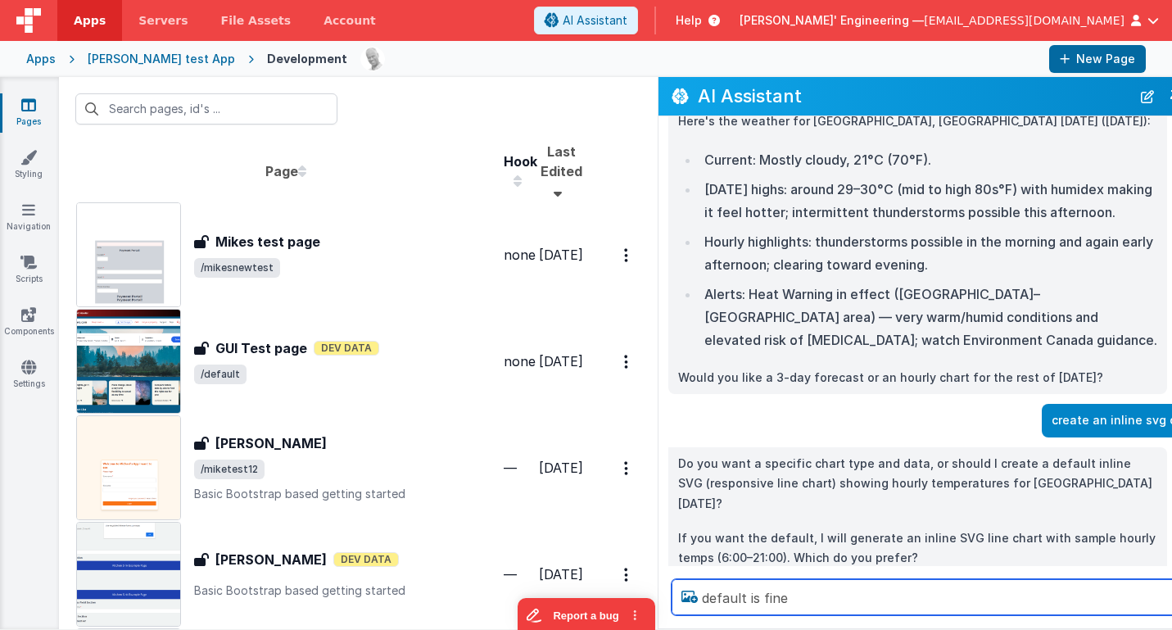
type textarea "default is fine"
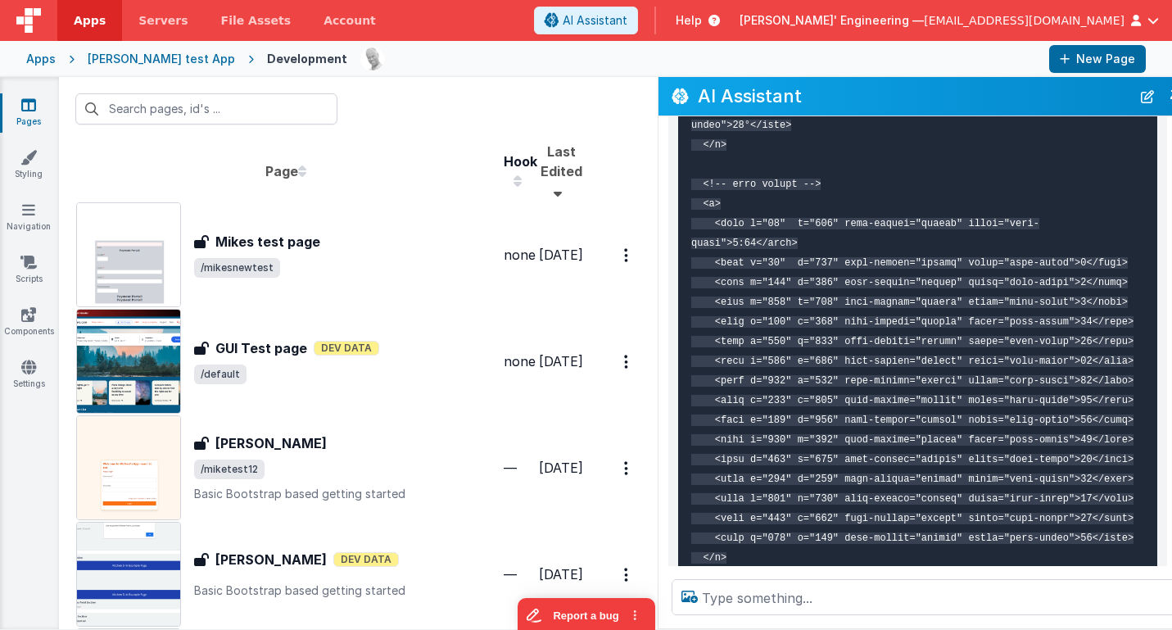
scroll to position [3284, 0]
